Goal: Use online tool/utility: Utilize a website feature to perform a specific function

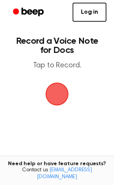
click at [57, 91] on span "button" at bounding box center [57, 94] width 26 height 26
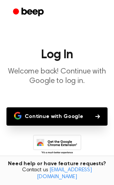
click at [55, 118] on button "Continue with Google" at bounding box center [56, 116] width 101 height 18
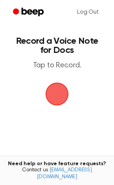
click at [60, 95] on span "button" at bounding box center [57, 94] width 25 height 25
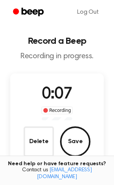
click at [54, 144] on div "Delete Save" at bounding box center [57, 141] width 67 height 30
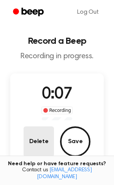
click at [44, 144] on button "Delete" at bounding box center [39, 141] width 30 height 30
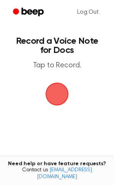
click at [59, 101] on span "button" at bounding box center [56, 93] width 27 height 27
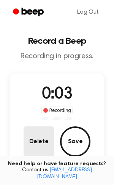
click at [38, 136] on button "Delete" at bounding box center [39, 141] width 30 height 30
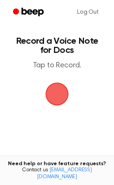
click at [65, 96] on span "button" at bounding box center [57, 94] width 25 height 25
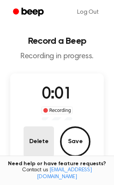
click at [46, 141] on button "Delete" at bounding box center [39, 141] width 30 height 30
